Goal: Transaction & Acquisition: Purchase product/service

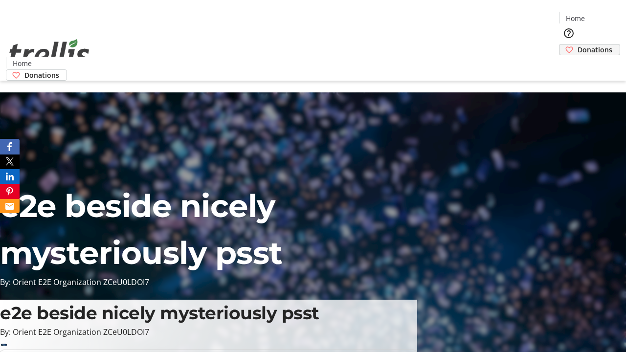
click at [577, 44] on span "Donations" at bounding box center [594, 49] width 35 height 10
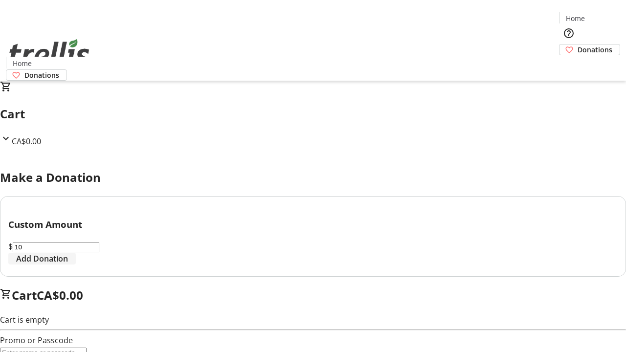
click at [68, 264] on span "Add Donation" at bounding box center [42, 259] width 52 height 12
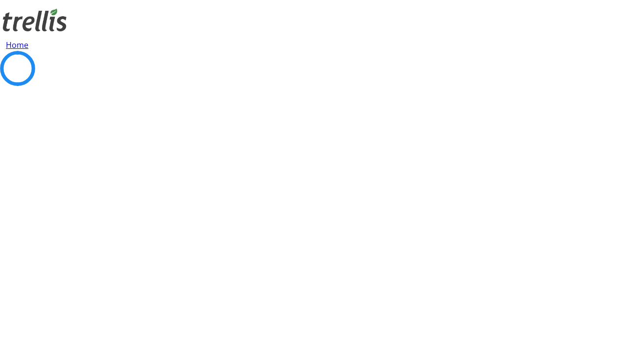
select select "CA"
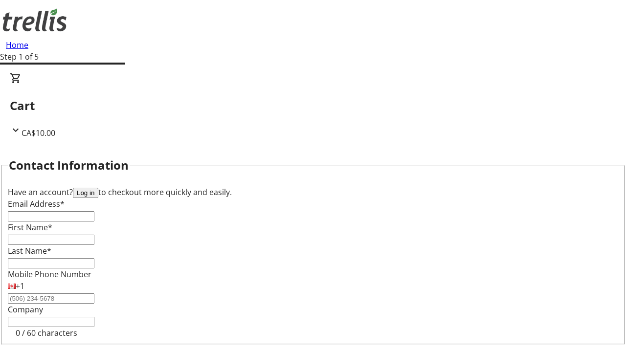
click at [98, 188] on button "Log in" at bounding box center [85, 193] width 25 height 10
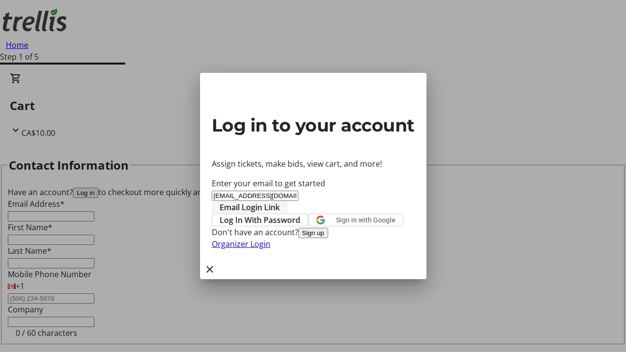
type input "[EMAIL_ADDRESS][DOMAIN_NAME]"
click at [280, 201] on span "Email Login Link" at bounding box center [249, 207] width 60 height 12
